Goal: Task Accomplishment & Management: Manage account settings

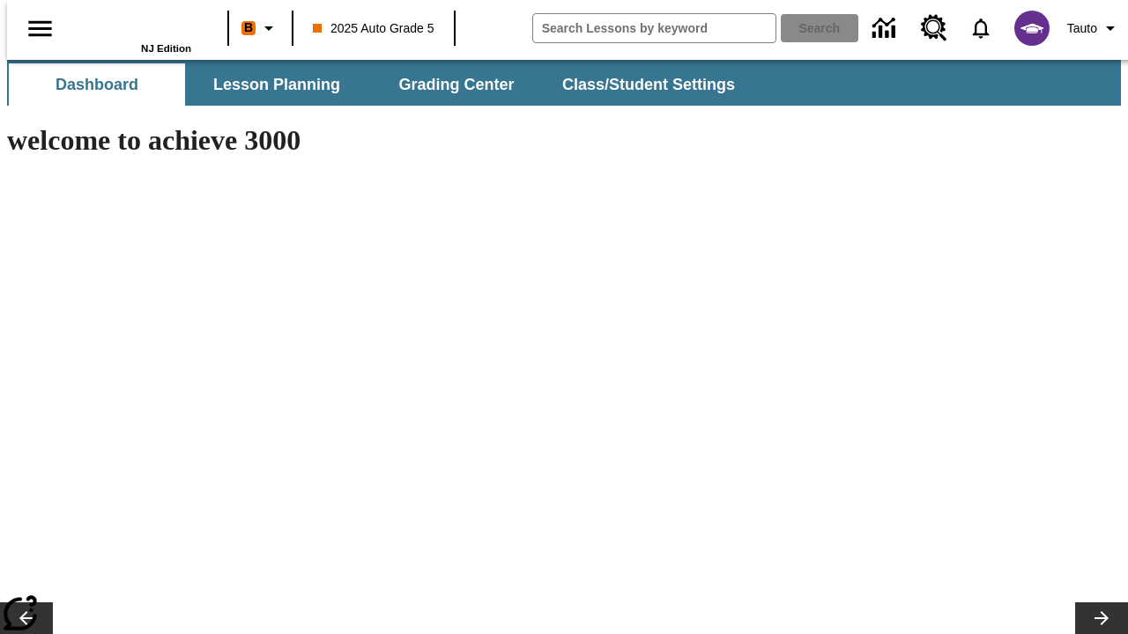
type input "-1"
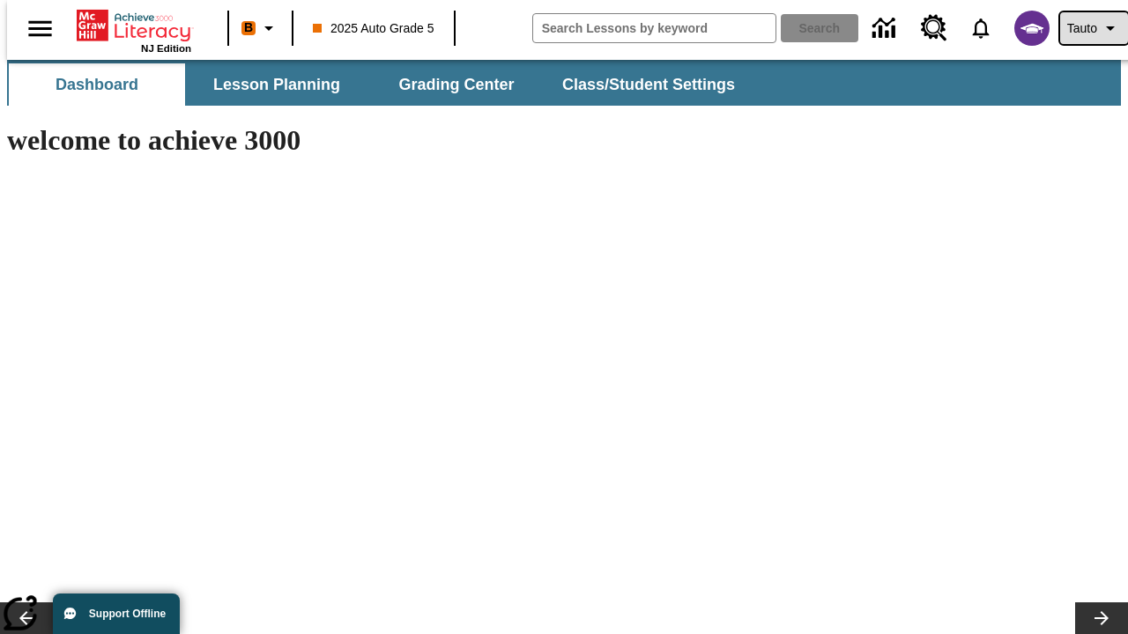
click at [1085, 28] on span "Tauto" at bounding box center [1082, 28] width 30 height 19
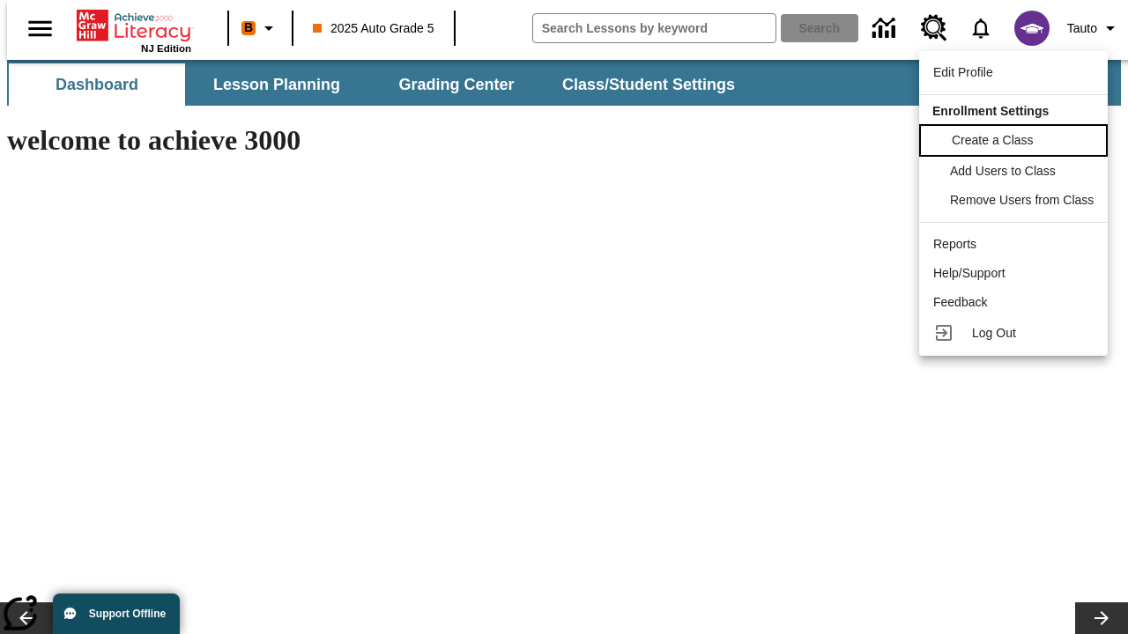
click at [1016, 138] on span "Create a Class" at bounding box center [992, 140] width 82 height 14
click at [1016, 171] on span "Add Users to Class" at bounding box center [1004, 169] width 106 height 14
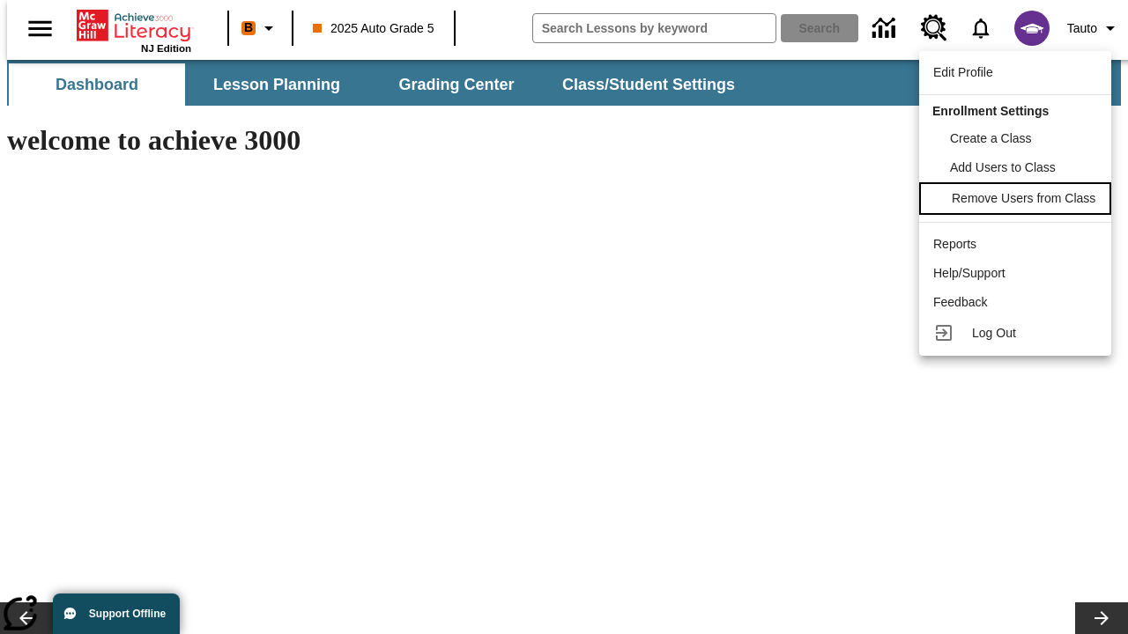
click at [1016, 200] on span "Remove Users from Class" at bounding box center [1023, 198] width 144 height 14
